Goal: Transaction & Acquisition: Purchase product/service

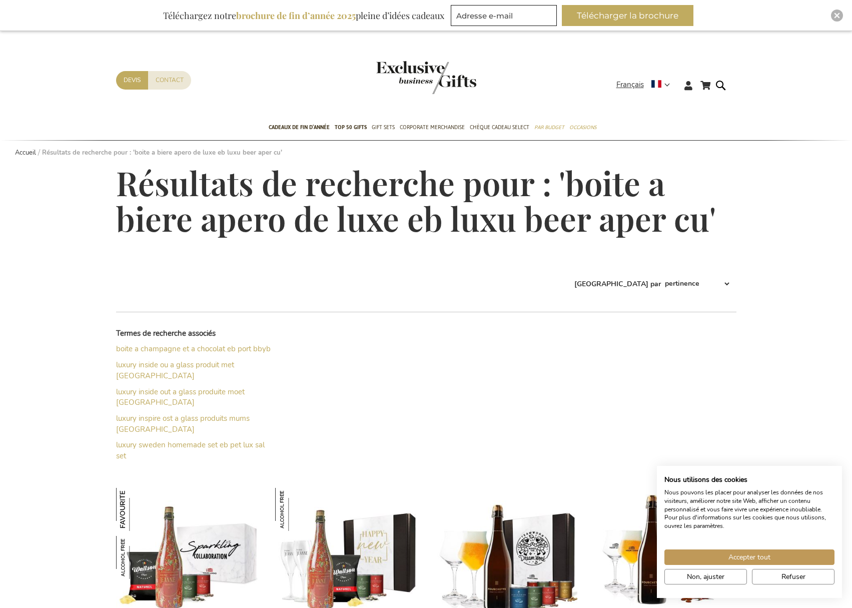
click at [449, 88] on img "store logo" at bounding box center [426, 77] width 100 height 33
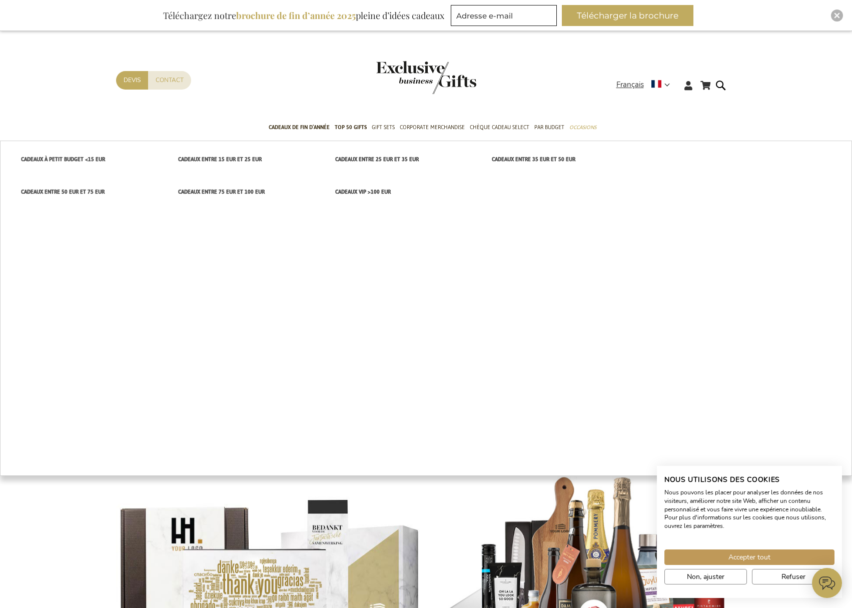
click at [225, 161] on span "cadeaux entre 15 EUR et 25 EUR" at bounding box center [220, 159] width 84 height 11
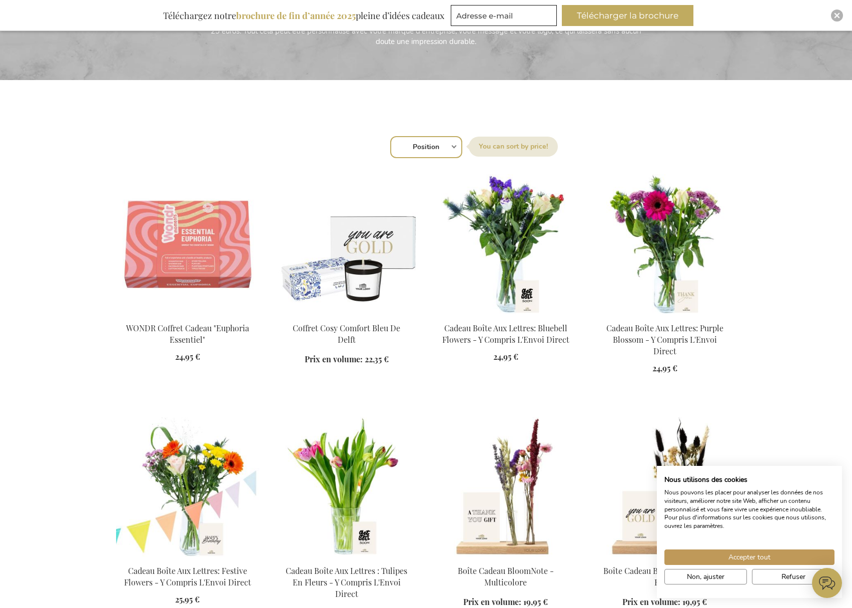
scroll to position [250, 0]
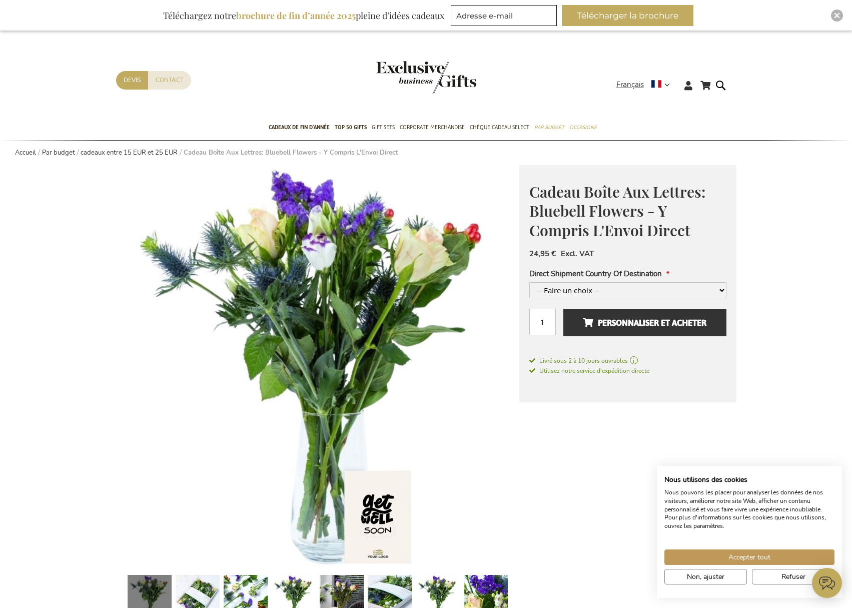
click at [197, 596] on link at bounding box center [198, 598] width 44 height 55
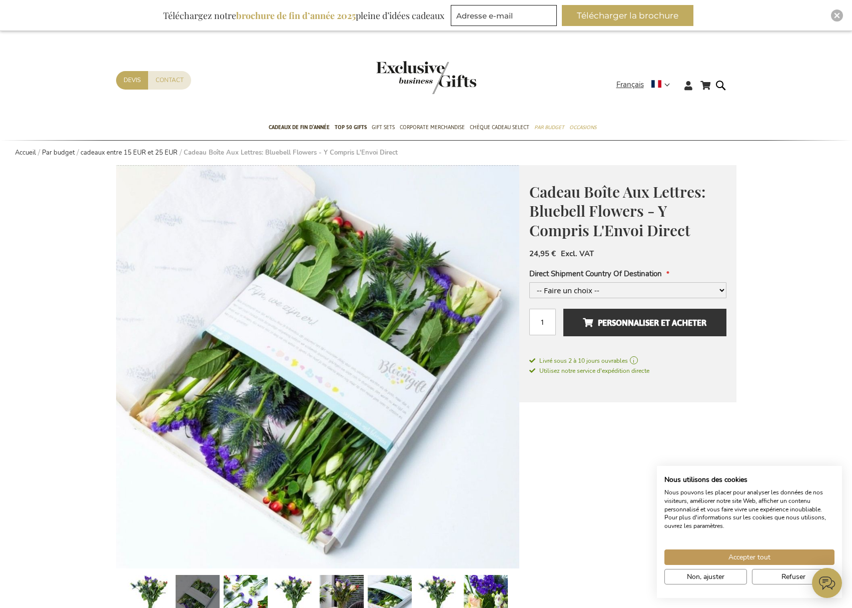
click at [262, 590] on link at bounding box center [246, 598] width 44 height 55
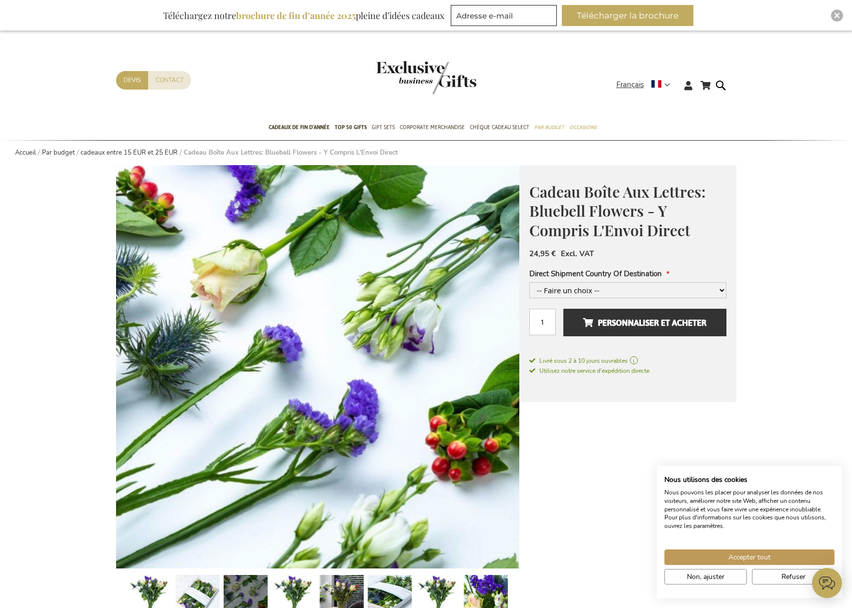
click at [284, 591] on link at bounding box center [294, 598] width 44 height 55
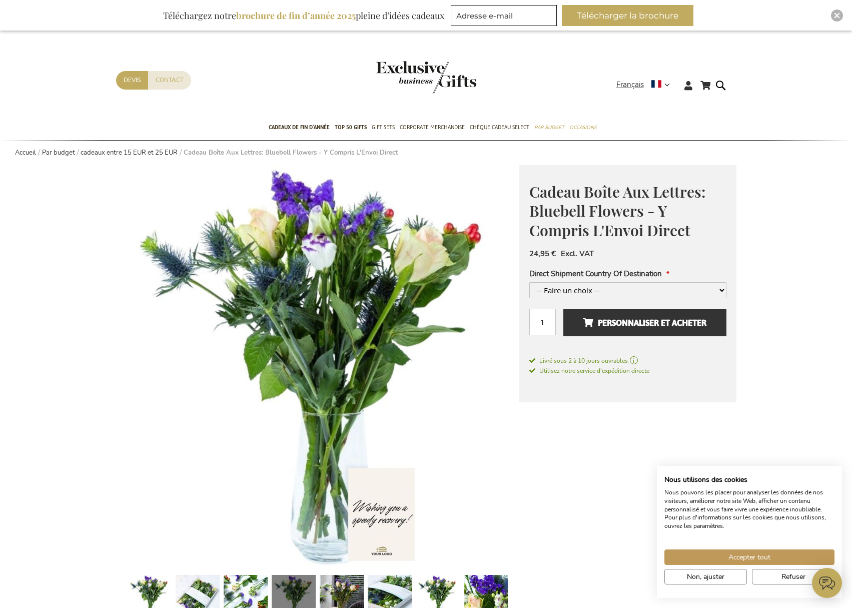
click at [335, 592] on link at bounding box center [342, 598] width 44 height 55
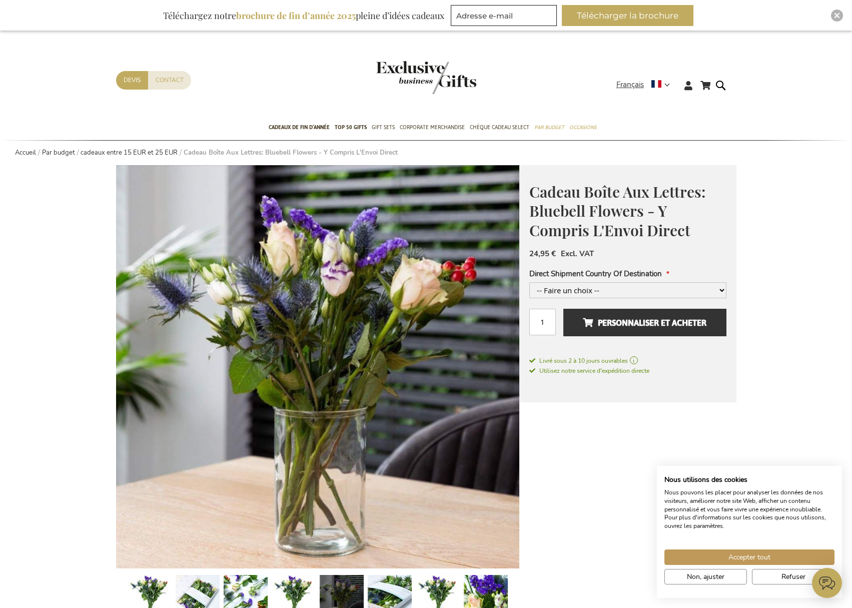
click at [374, 591] on link at bounding box center [390, 598] width 44 height 55
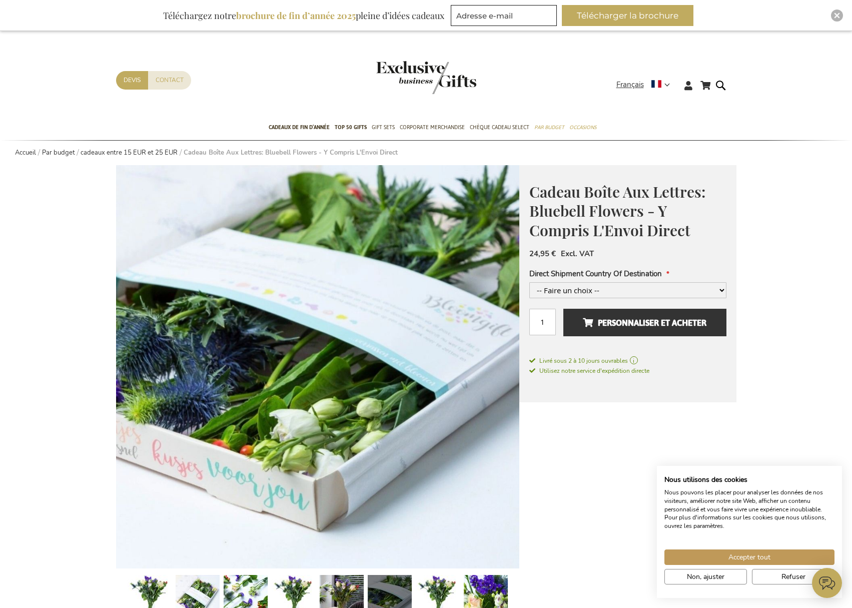
click at [426, 587] on link at bounding box center [438, 598] width 44 height 55
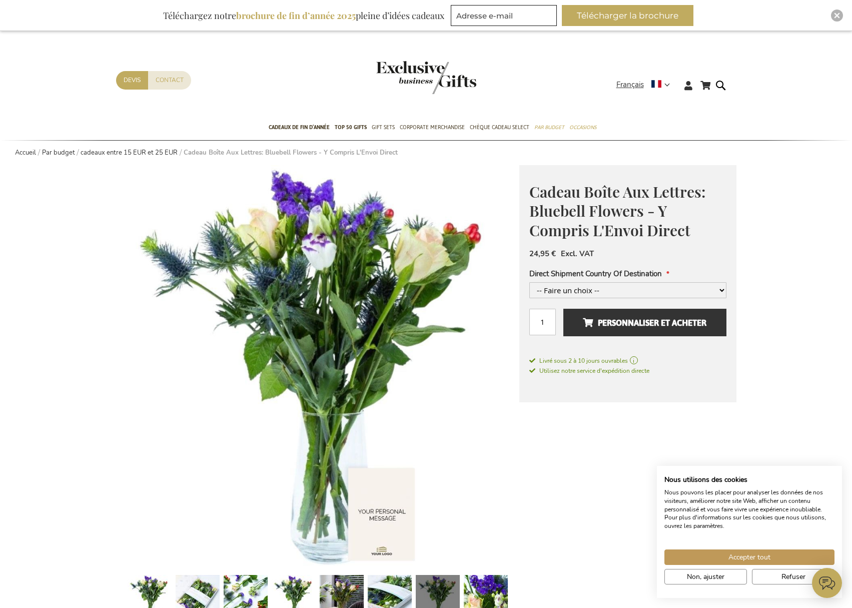
click at [451, 602] on link at bounding box center [438, 598] width 44 height 55
click at [493, 594] on link at bounding box center [486, 598] width 44 height 55
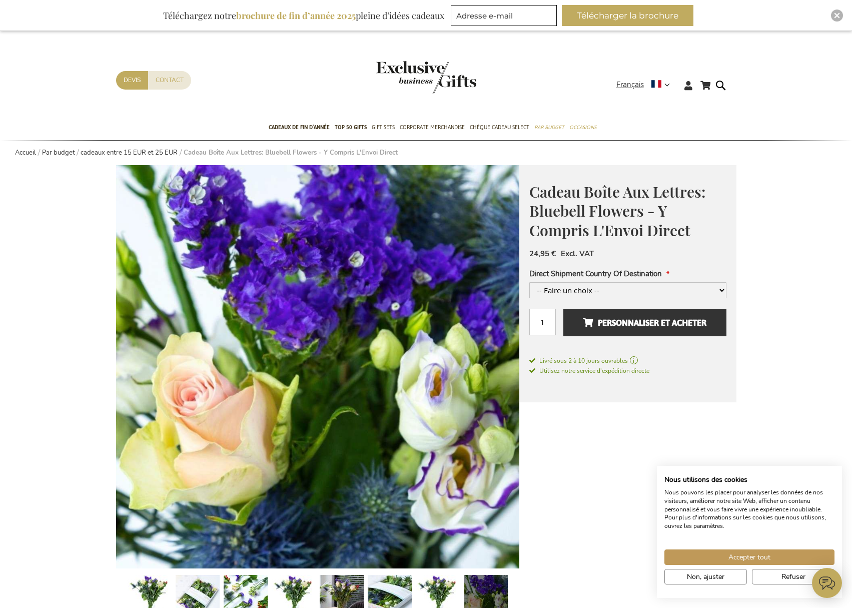
scroll to position [167, 0]
